Goal: Navigation & Orientation: Find specific page/section

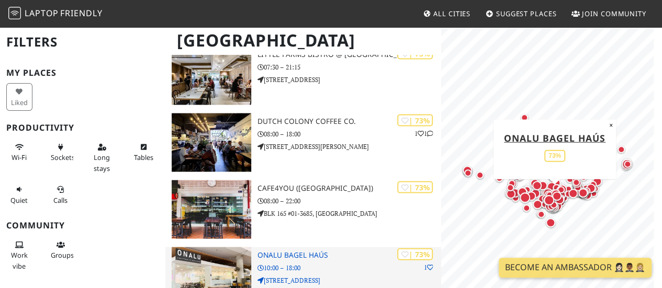
scroll to position [3086, 0]
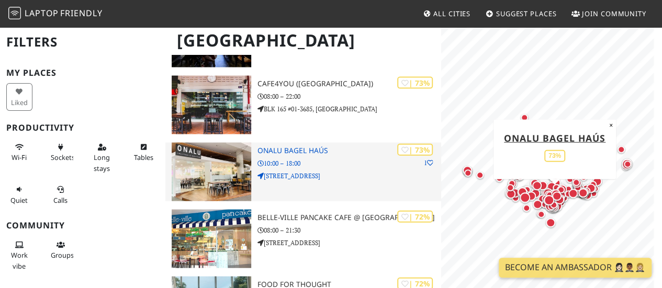
click at [303, 149] on h3 "ONALU Bagel Haús" at bounding box center [349, 150] width 184 height 9
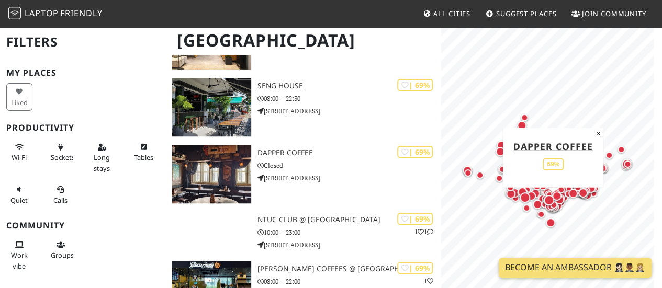
scroll to position [4394, 0]
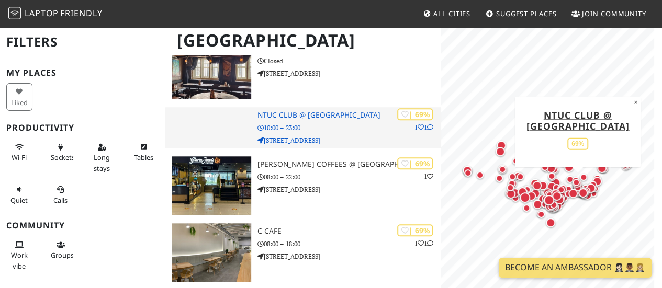
click at [316, 115] on h3 "NTUC Club @ [GEOGRAPHIC_DATA]" at bounding box center [349, 115] width 184 height 9
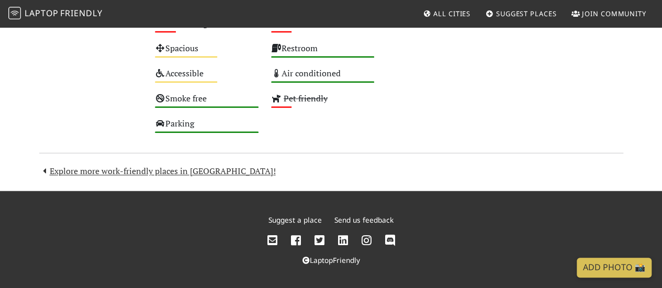
scroll to position [663, 0]
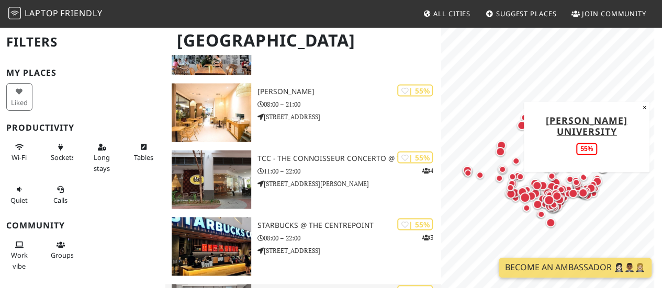
scroll to position [10933, 0]
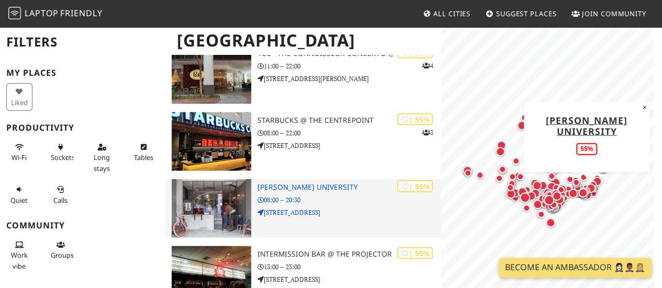
click at [316, 188] on h3 "[PERSON_NAME] University" at bounding box center [349, 187] width 184 height 9
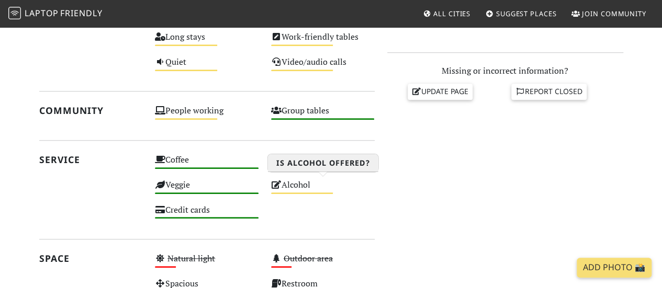
scroll to position [105, 0]
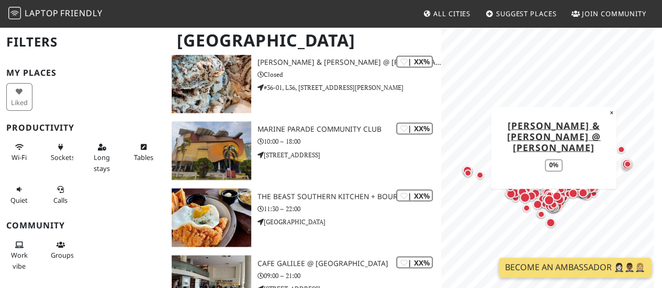
scroll to position [20629, 0]
